Goal: Information Seeking & Learning: Learn about a topic

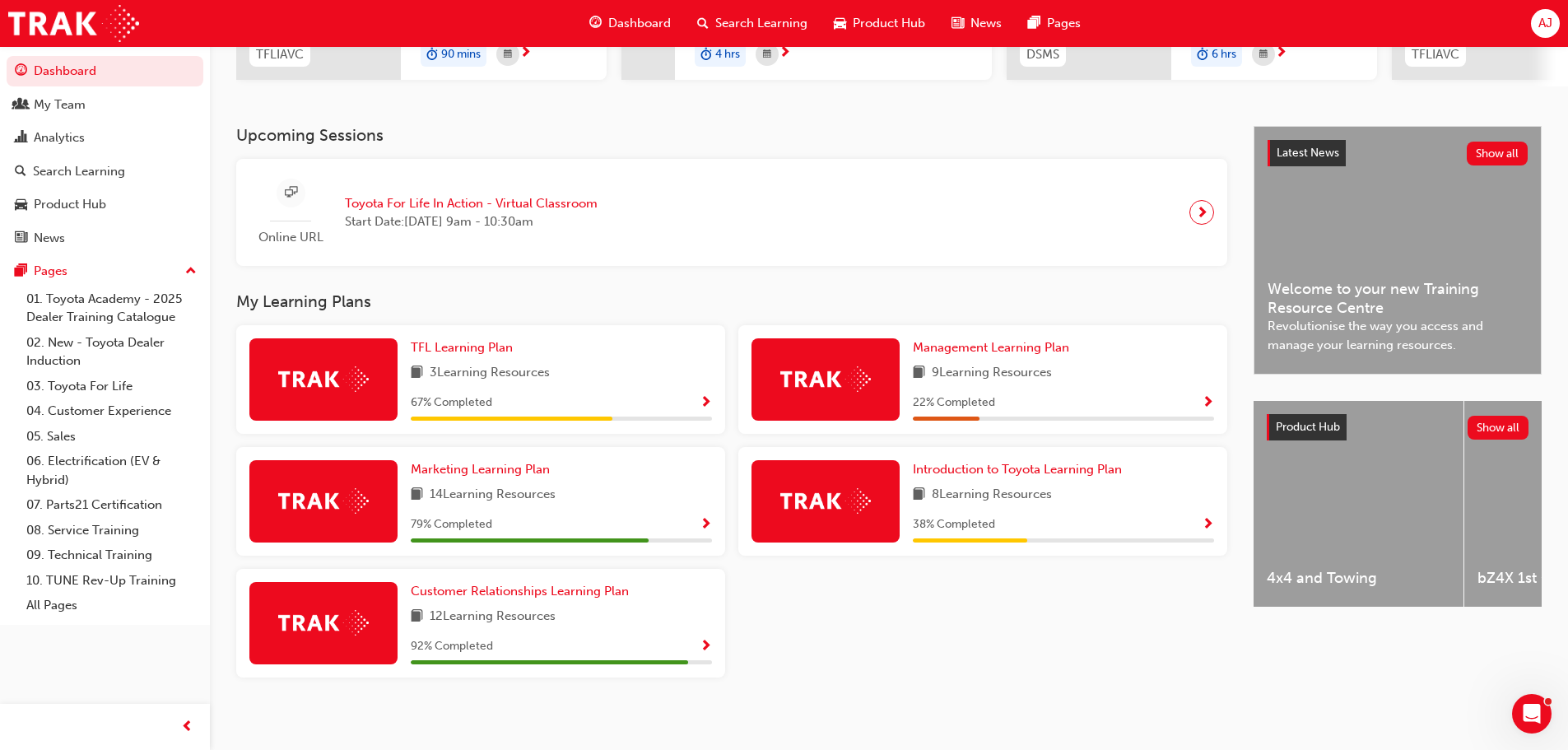
scroll to position [308, 0]
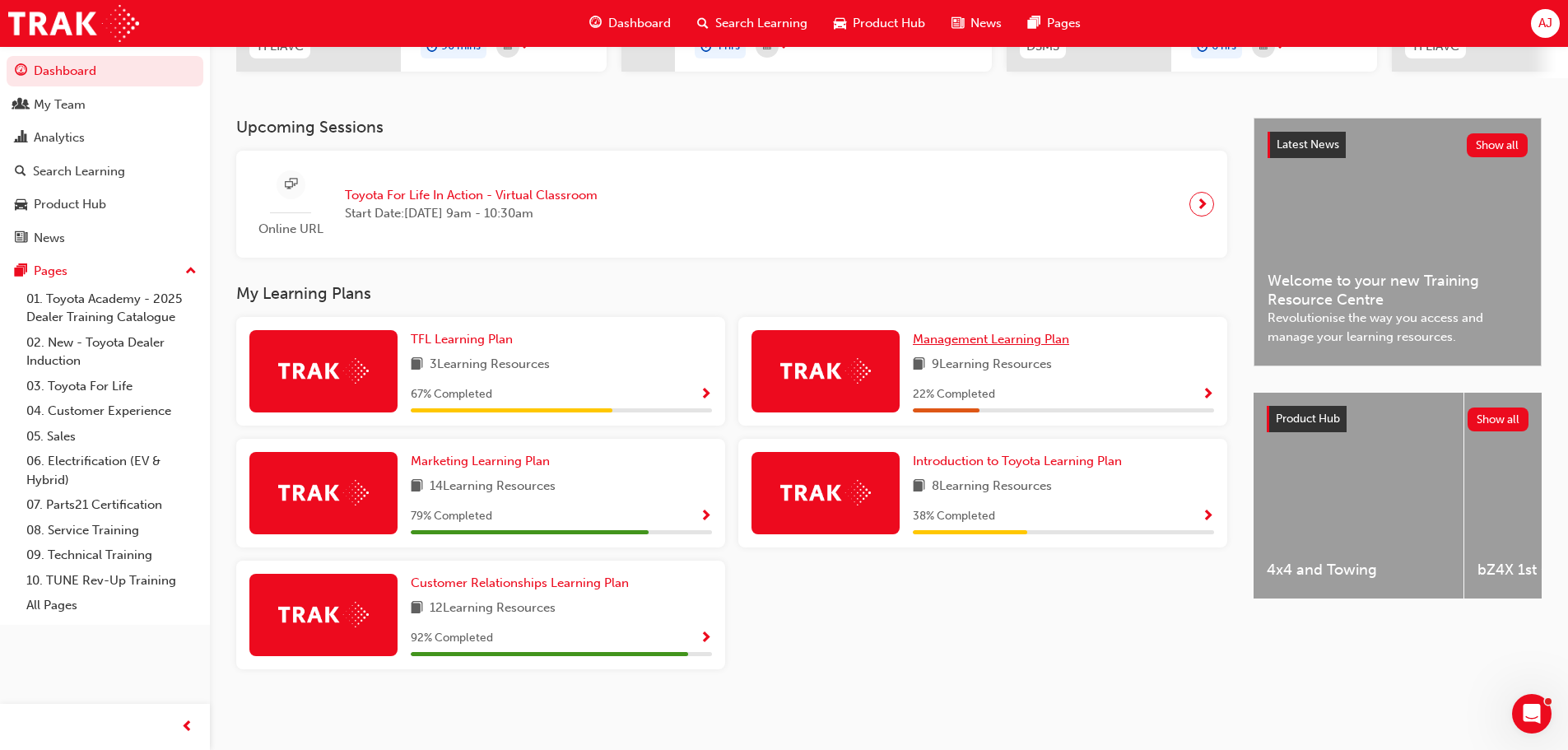
click at [1029, 340] on span "Management Learning Plan" at bounding box center [991, 339] width 156 height 15
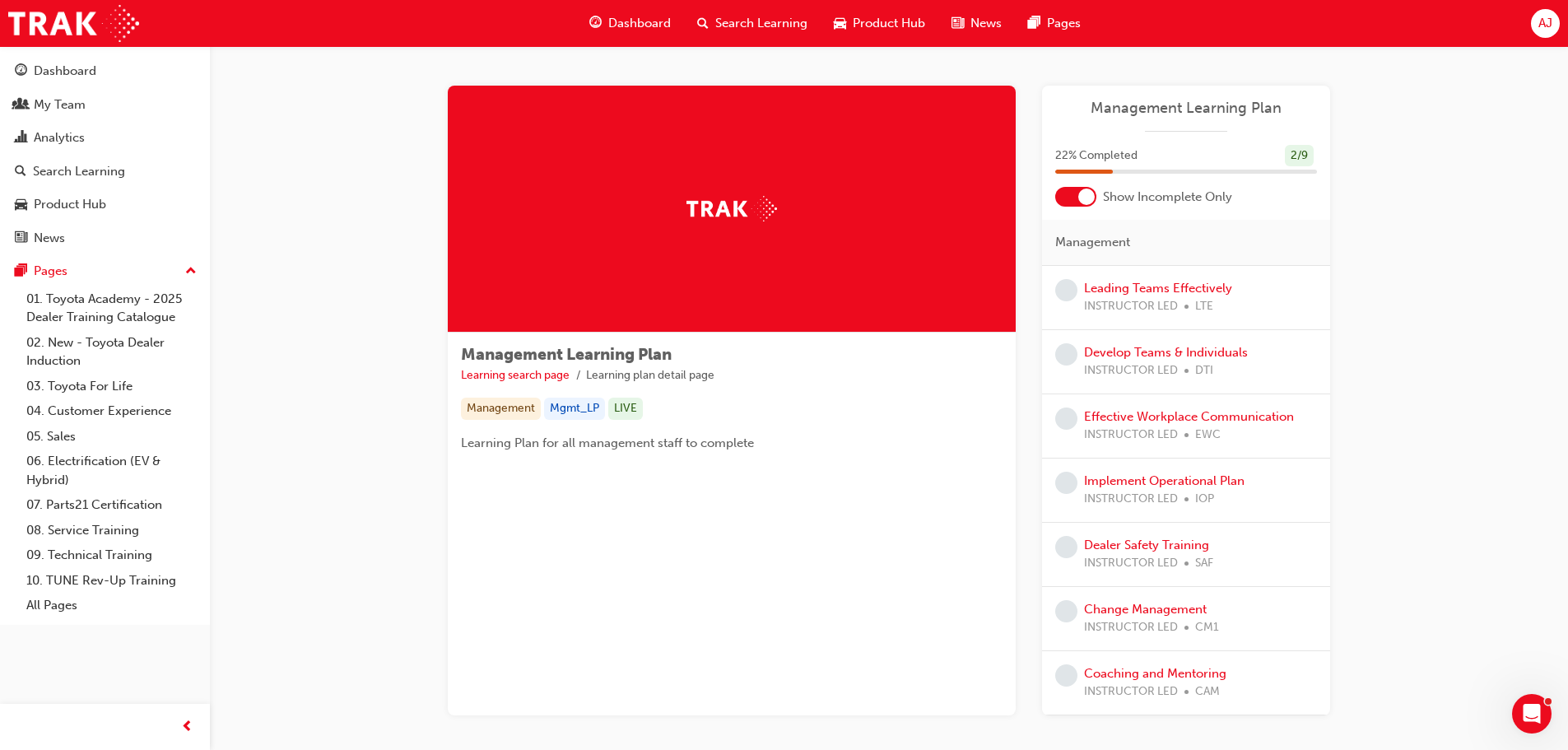
click at [1088, 200] on div at bounding box center [1087, 196] width 17 height 17
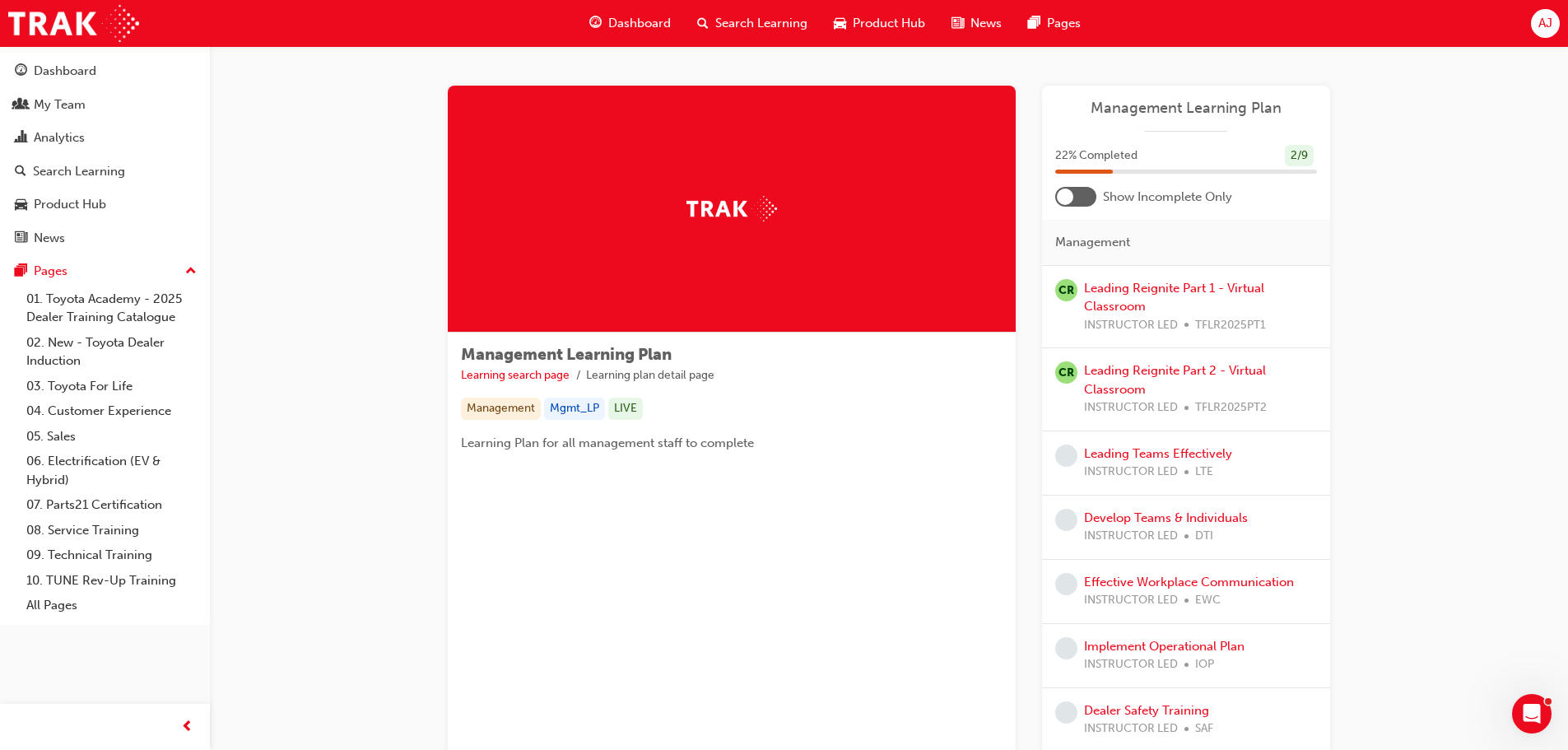
click at [1076, 194] on div at bounding box center [1075, 196] width 41 height 20
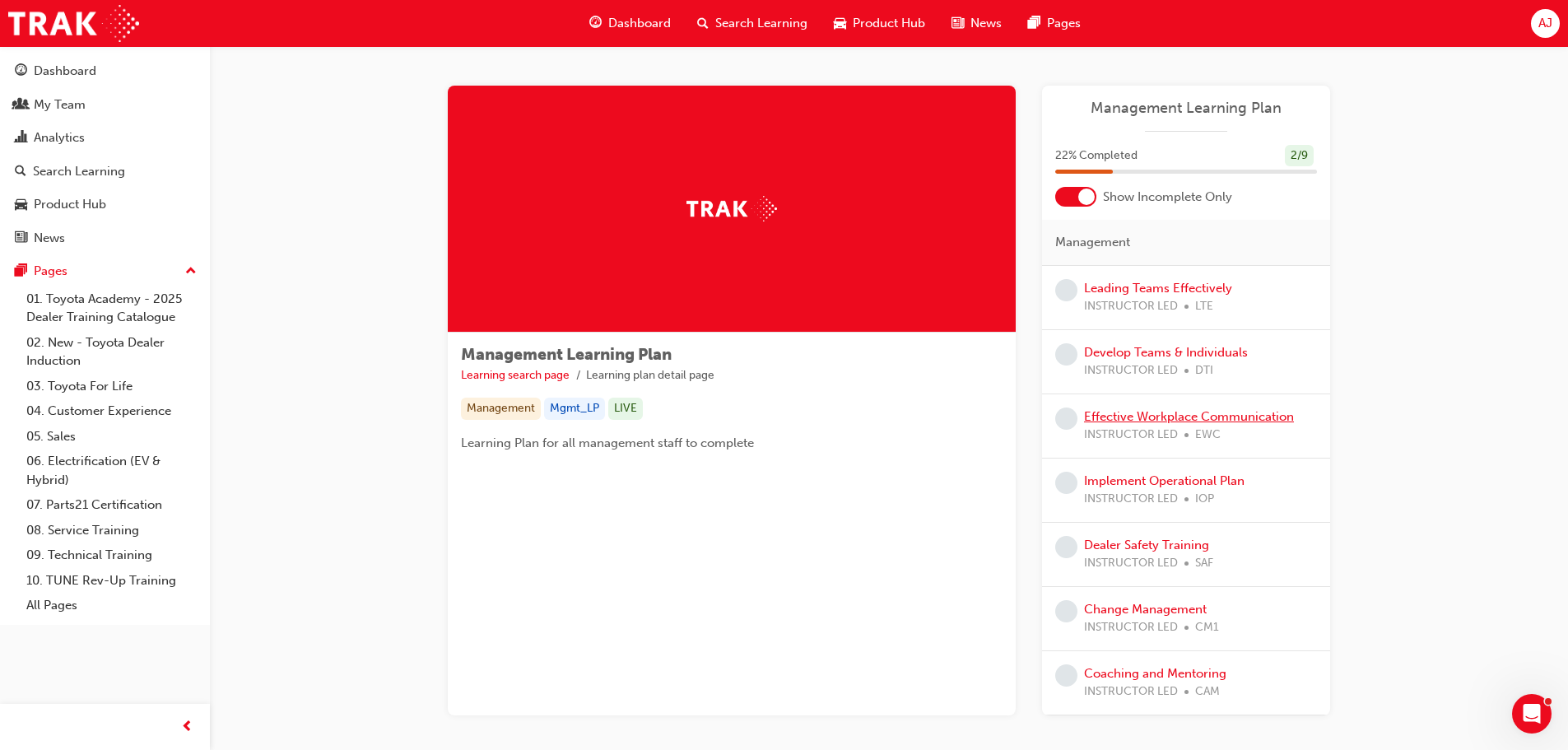
click at [1189, 414] on link "Effective Workplace Communication" at bounding box center [1189, 416] width 210 height 15
click at [1152, 545] on link "Dealer Safety Training" at bounding box center [1147, 545] width 125 height 15
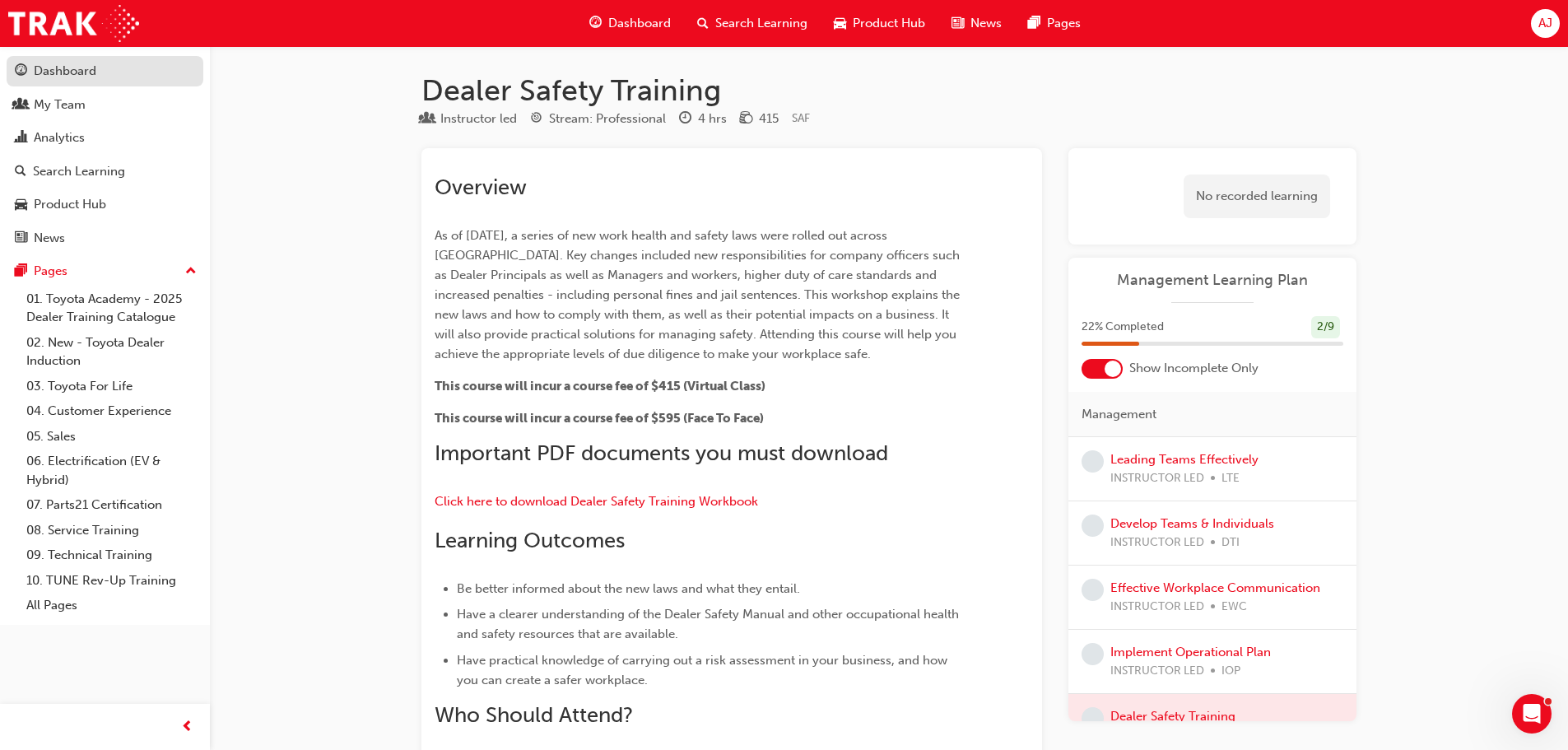
click at [67, 72] on div "Dashboard" at bounding box center [64, 71] width 63 height 19
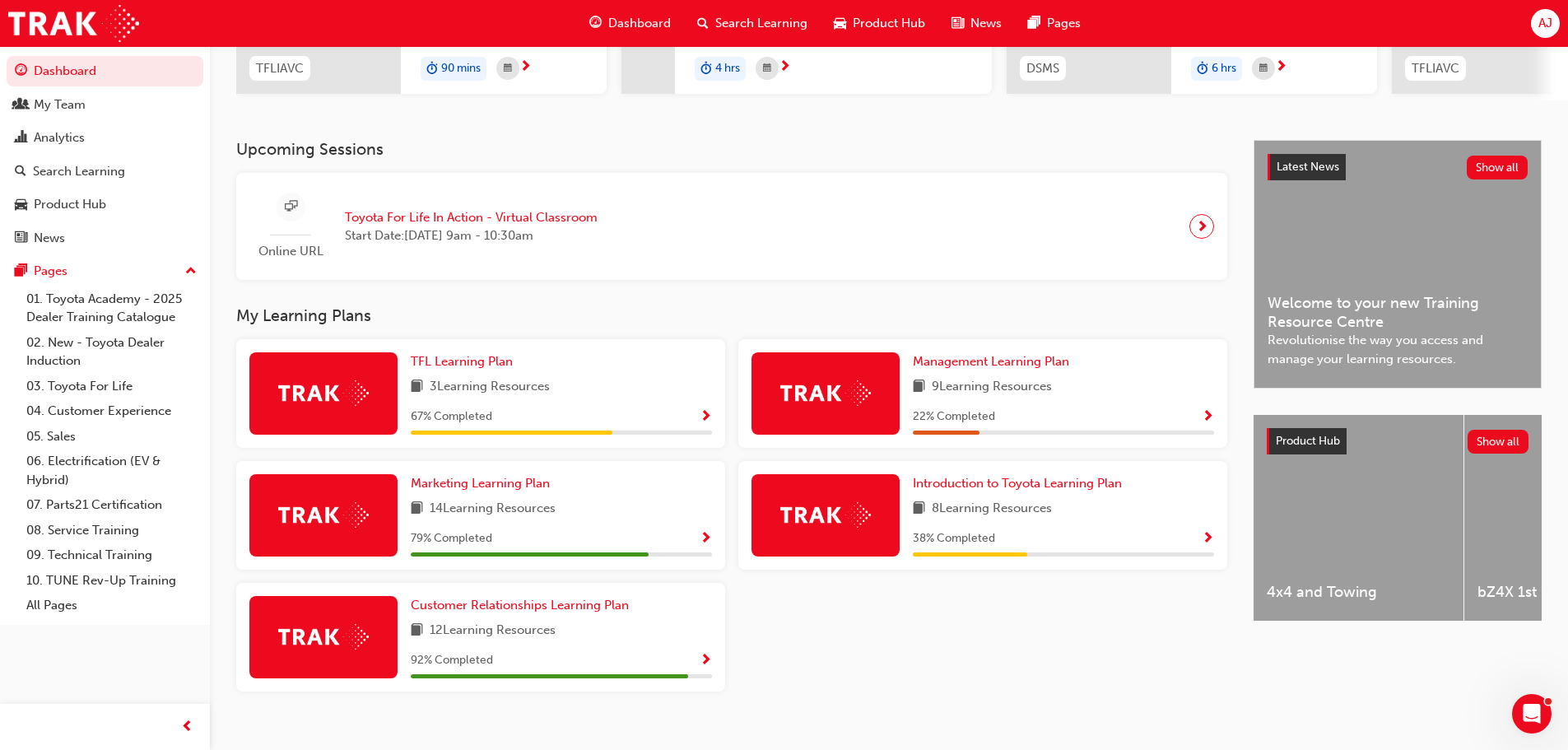
scroll to position [308, 0]
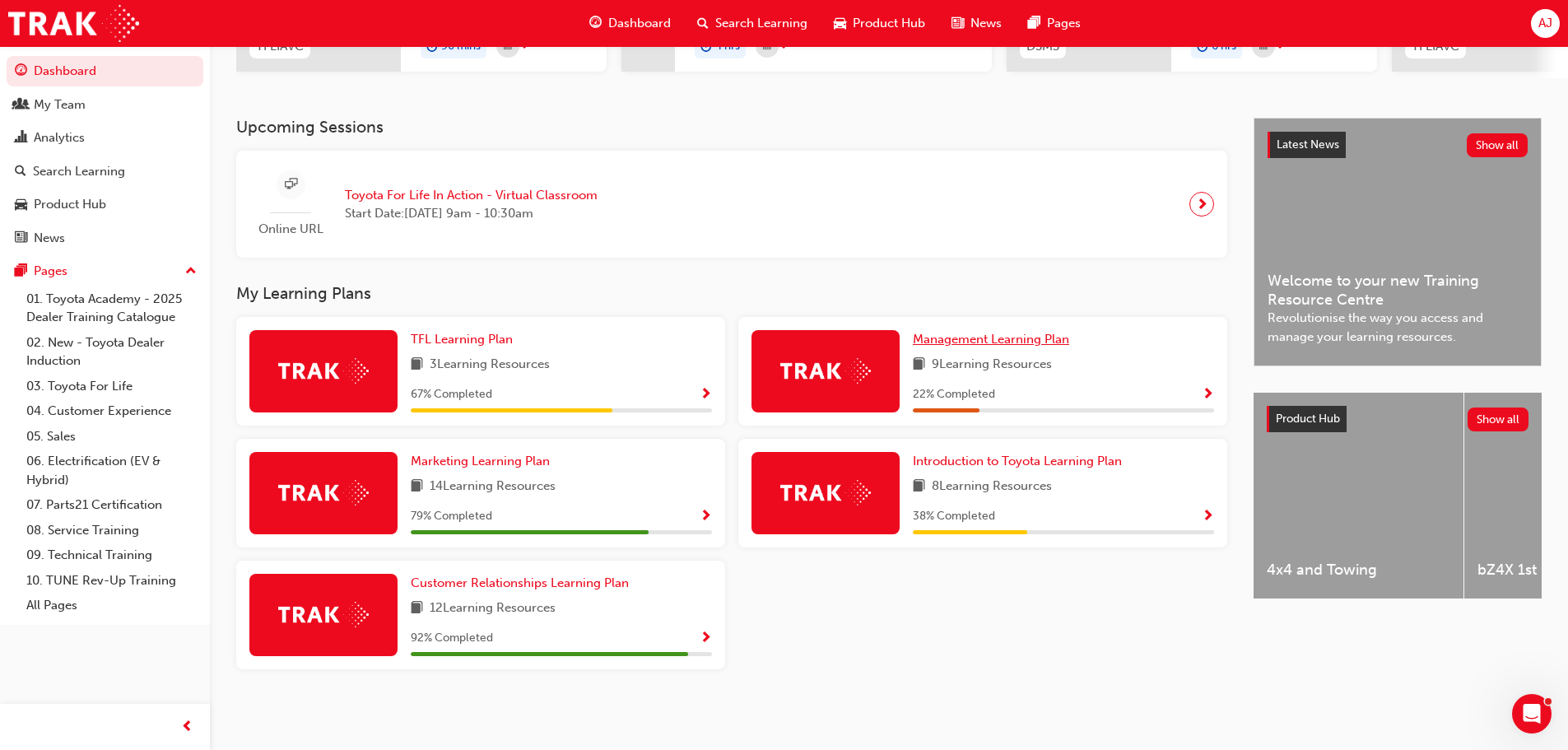
click at [961, 344] on span "Management Learning Plan" at bounding box center [991, 339] width 156 height 15
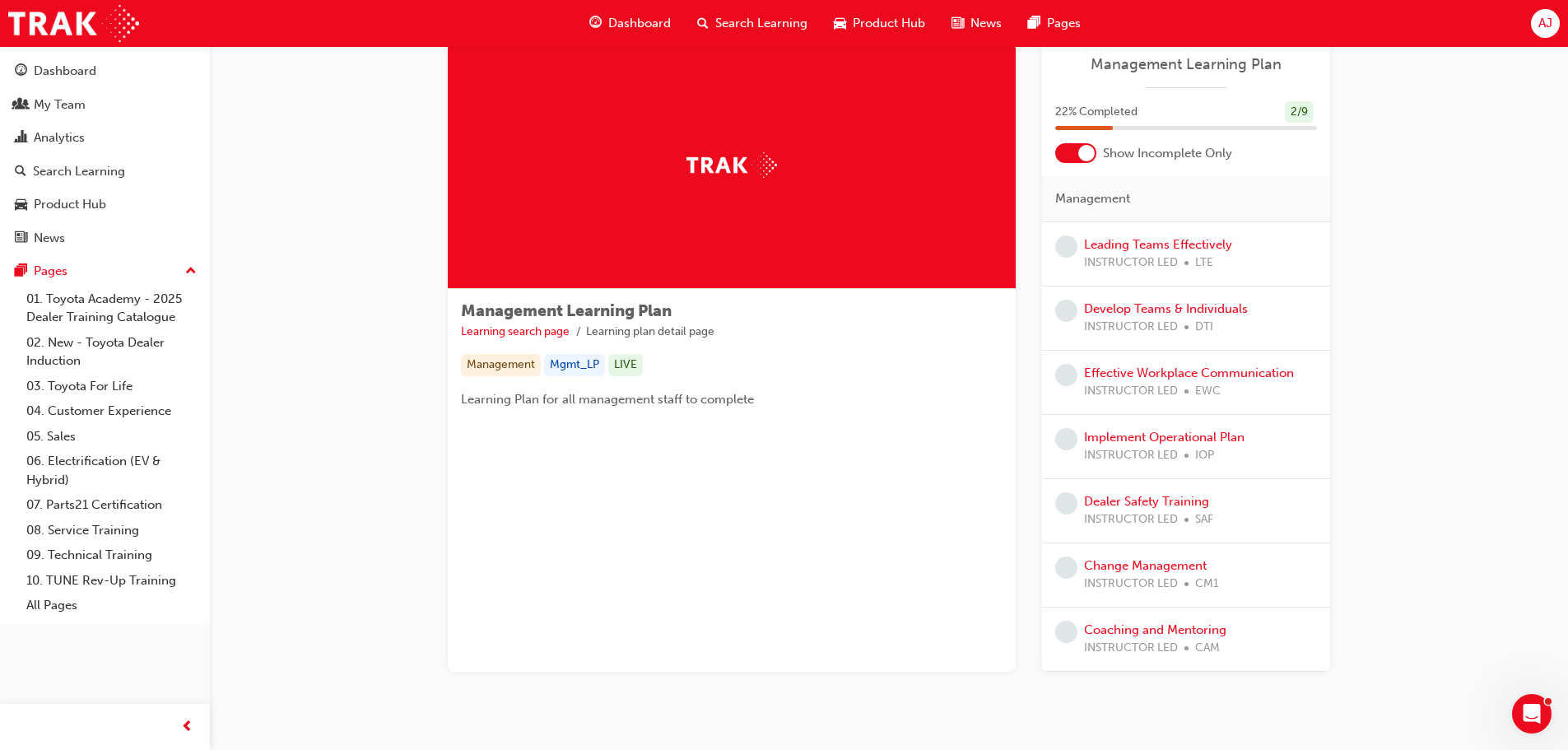
scroll to position [82, 0]
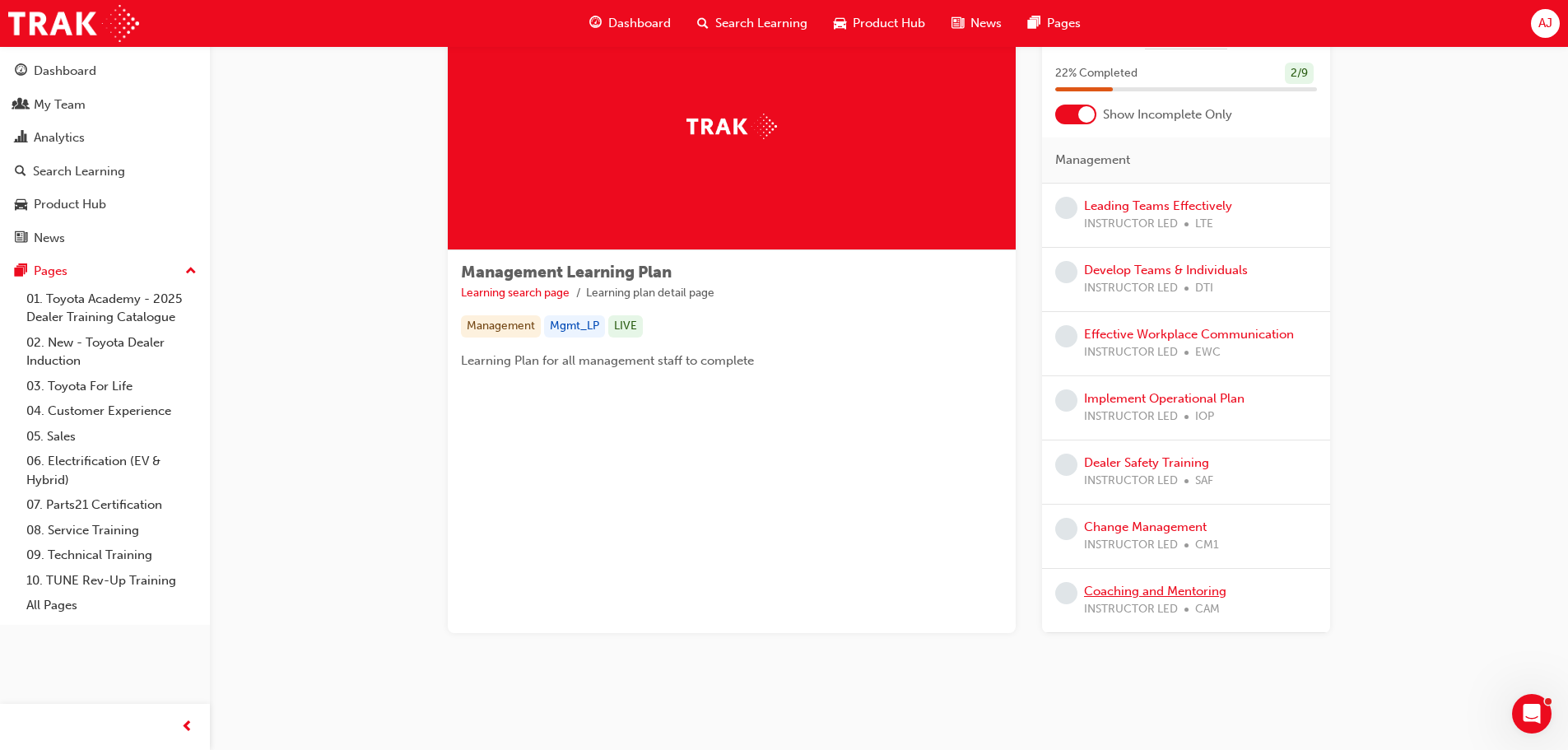
click at [1152, 594] on link "Coaching and Mentoring" at bounding box center [1156, 591] width 142 height 15
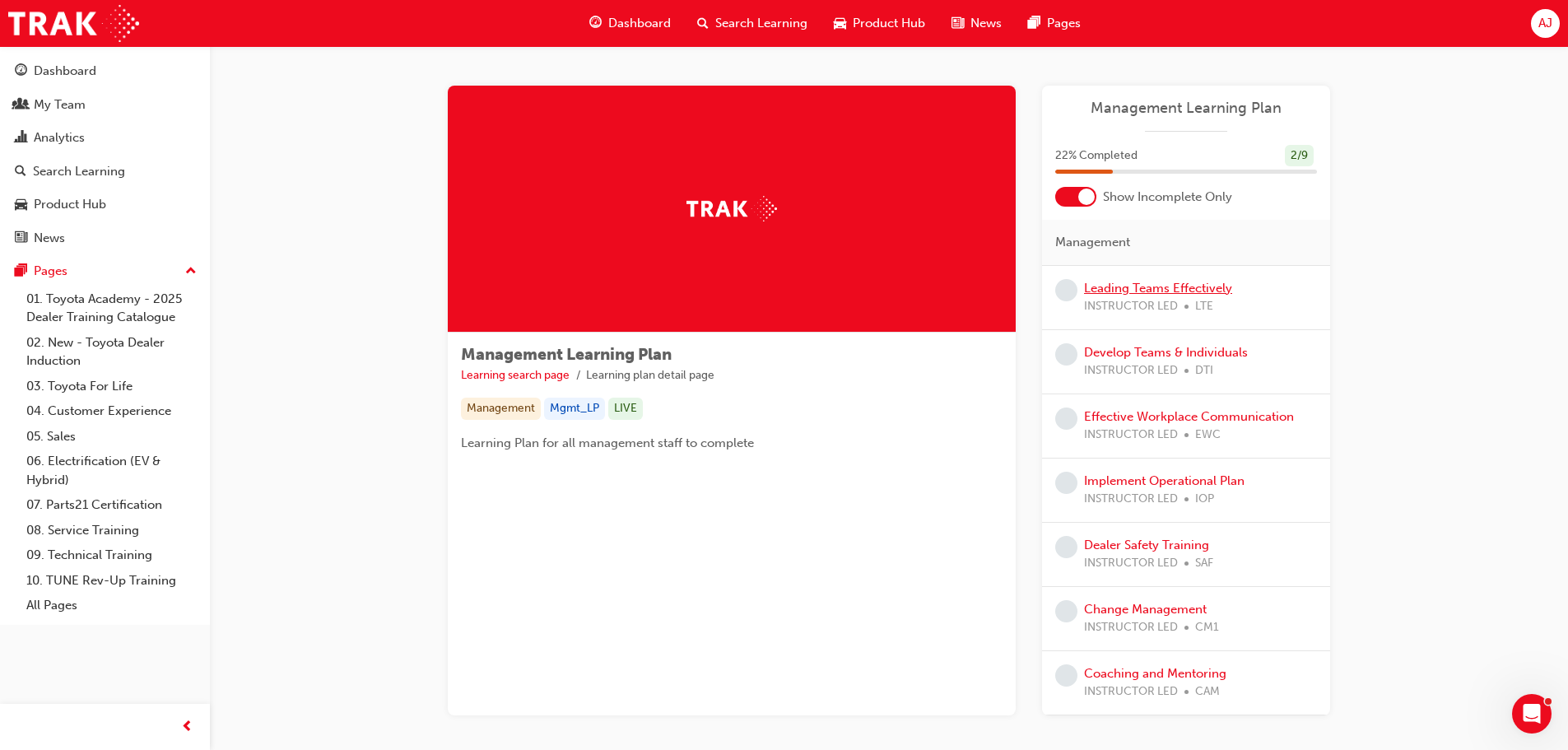
click at [1143, 294] on link "Leading Teams Effectively" at bounding box center [1158, 288] width 148 height 15
click at [1170, 365] on span "INSTRUCTOR LED" at bounding box center [1131, 370] width 94 height 19
click at [1168, 349] on link "Develop Teams & Individuals" at bounding box center [1167, 352] width 164 height 15
click at [1202, 411] on link "Effective Workplace Communication" at bounding box center [1189, 416] width 210 height 15
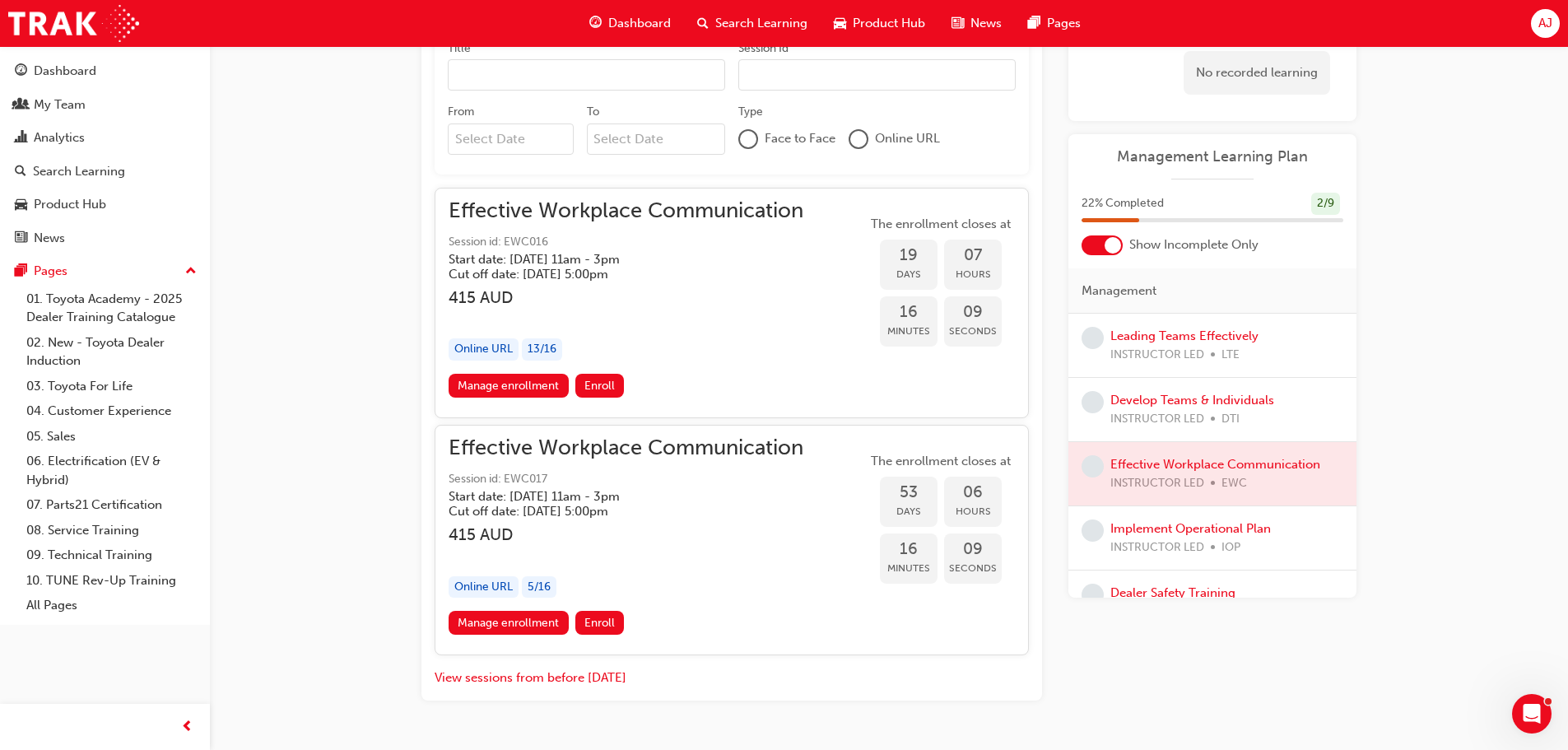
scroll to position [908, 0]
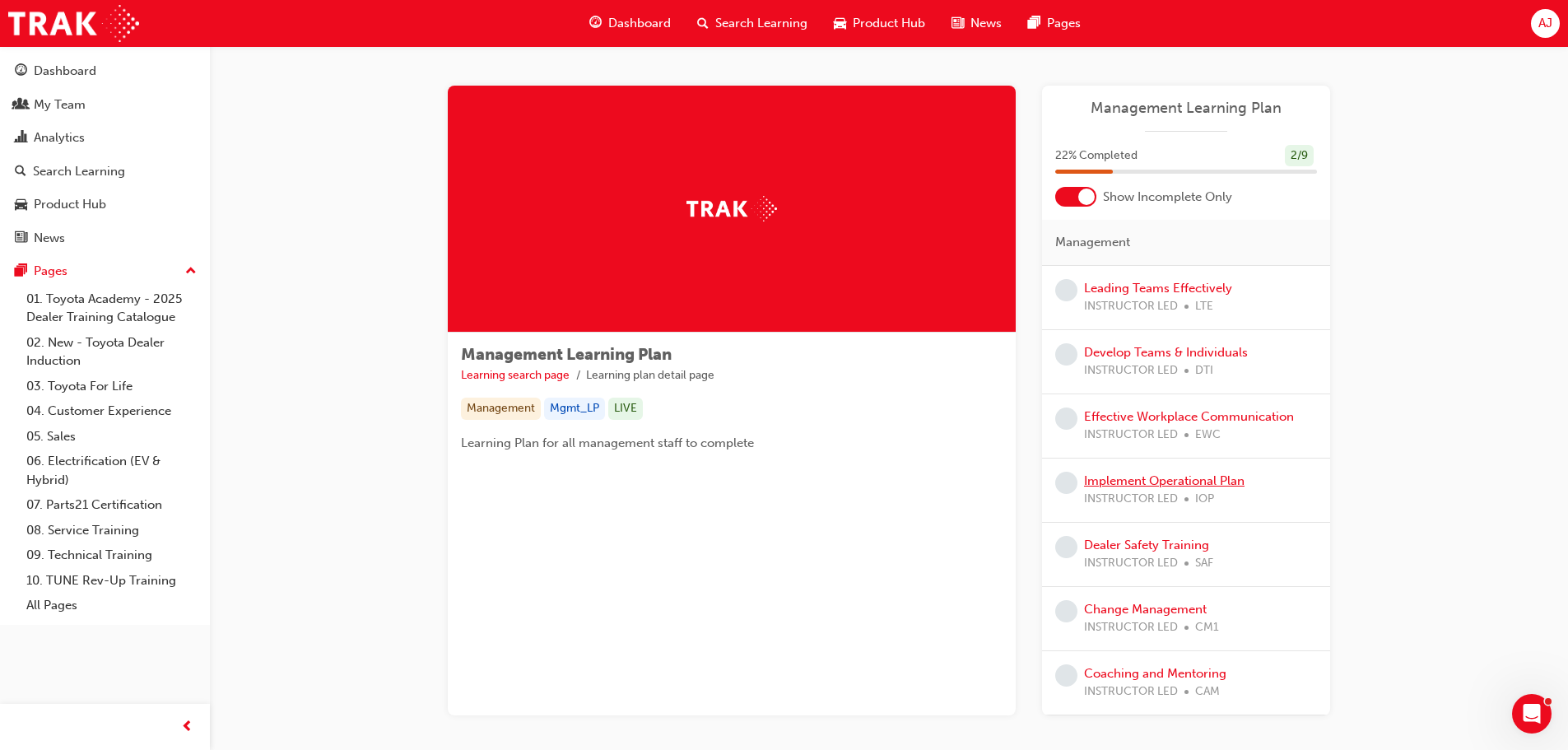
click at [1182, 482] on link "Implement Operational Plan" at bounding box center [1165, 481] width 161 height 15
click at [1146, 610] on link "Change Management" at bounding box center [1146, 610] width 123 height 15
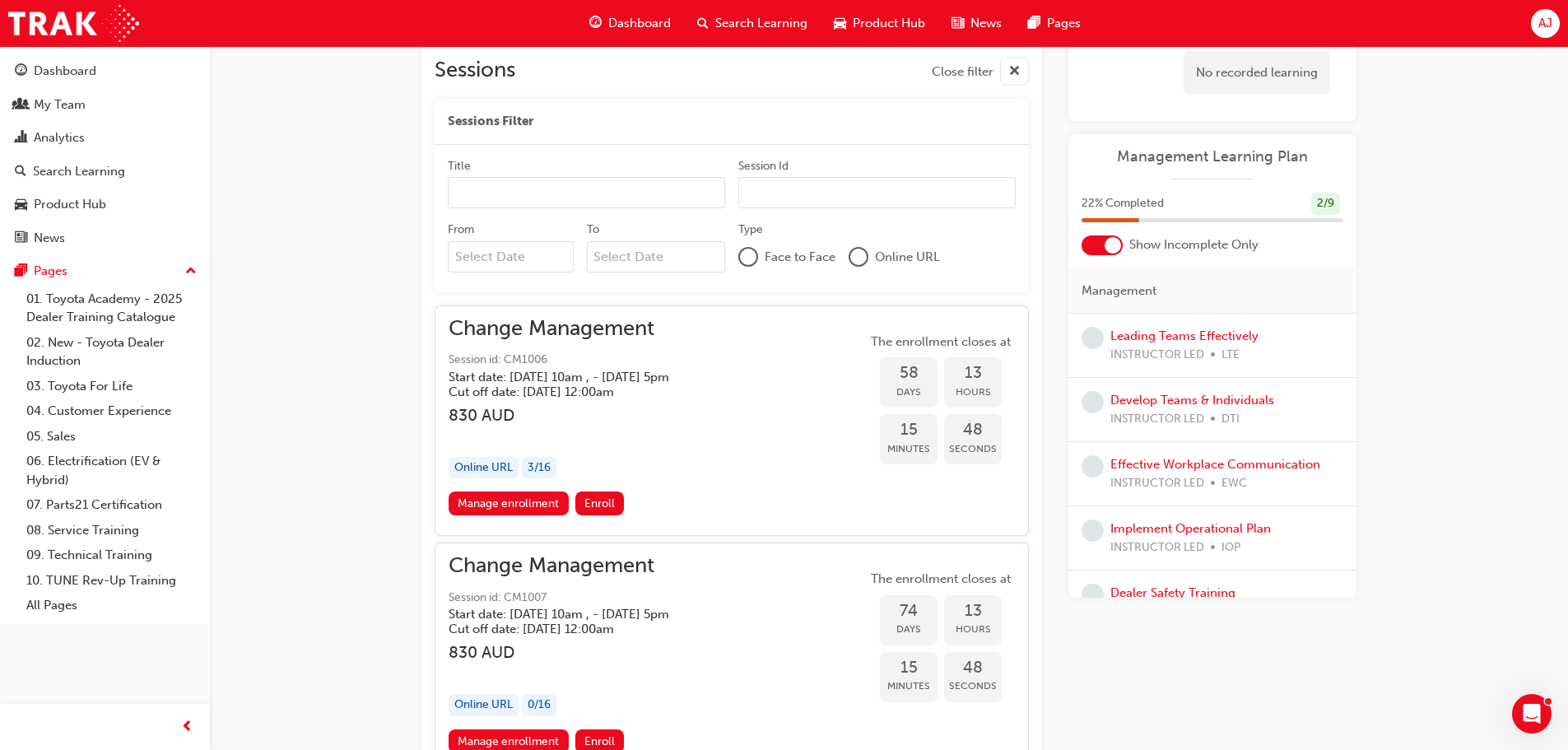
scroll to position [987, 0]
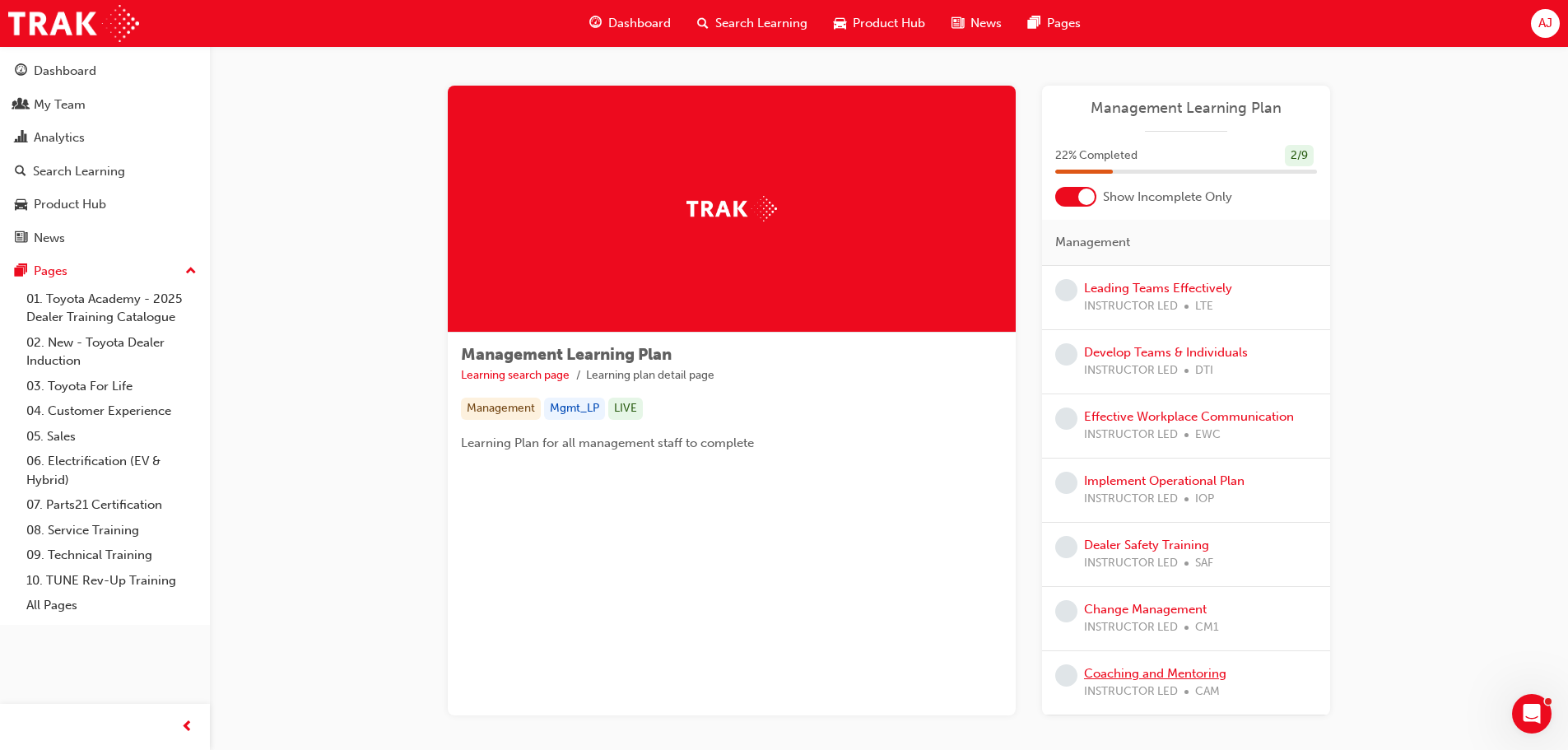
click at [1161, 675] on link "Coaching and Mentoring" at bounding box center [1156, 673] width 142 height 15
